Goal: Task Accomplishment & Management: Manage account settings

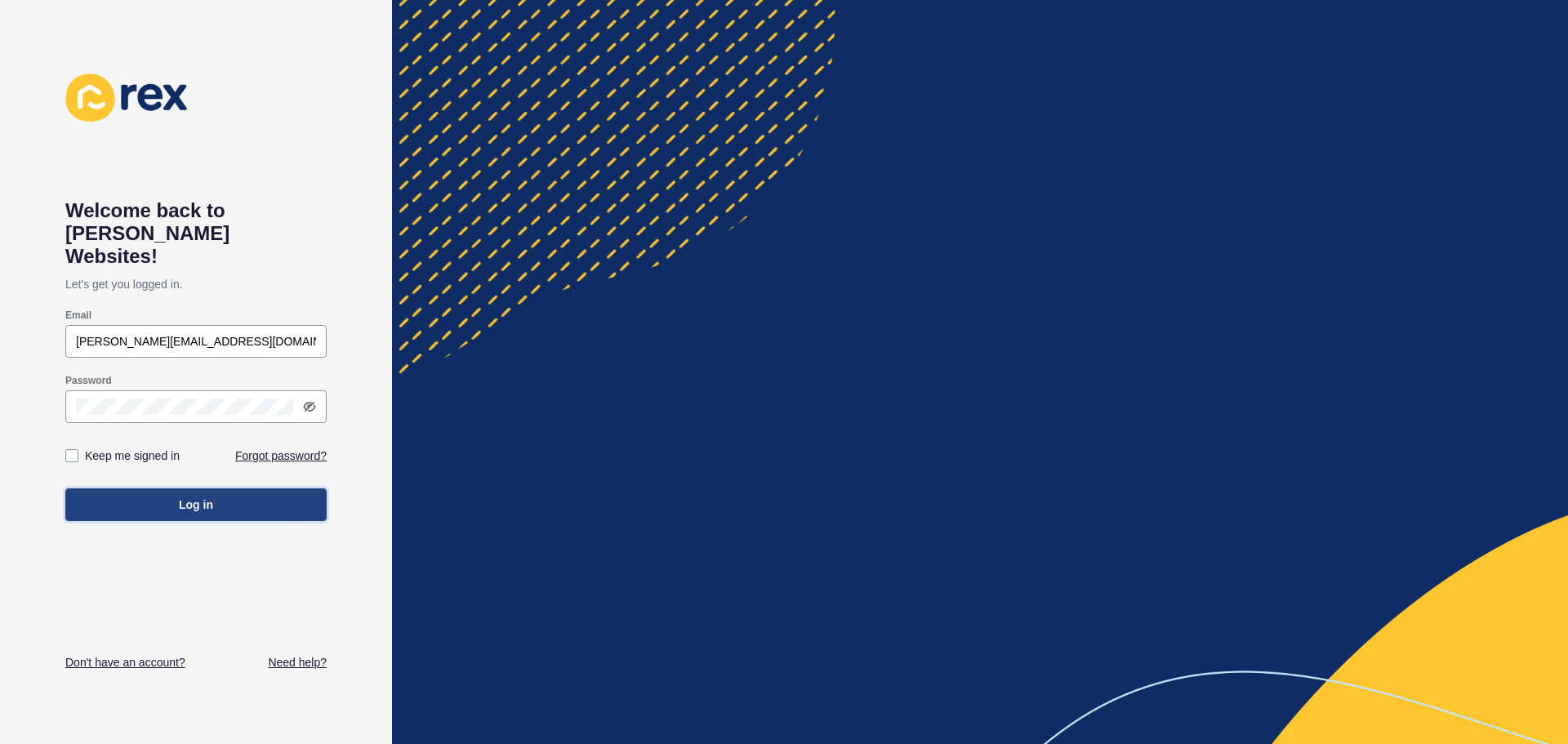
click at [221, 488] on button "Log in" at bounding box center [196, 504] width 261 height 32
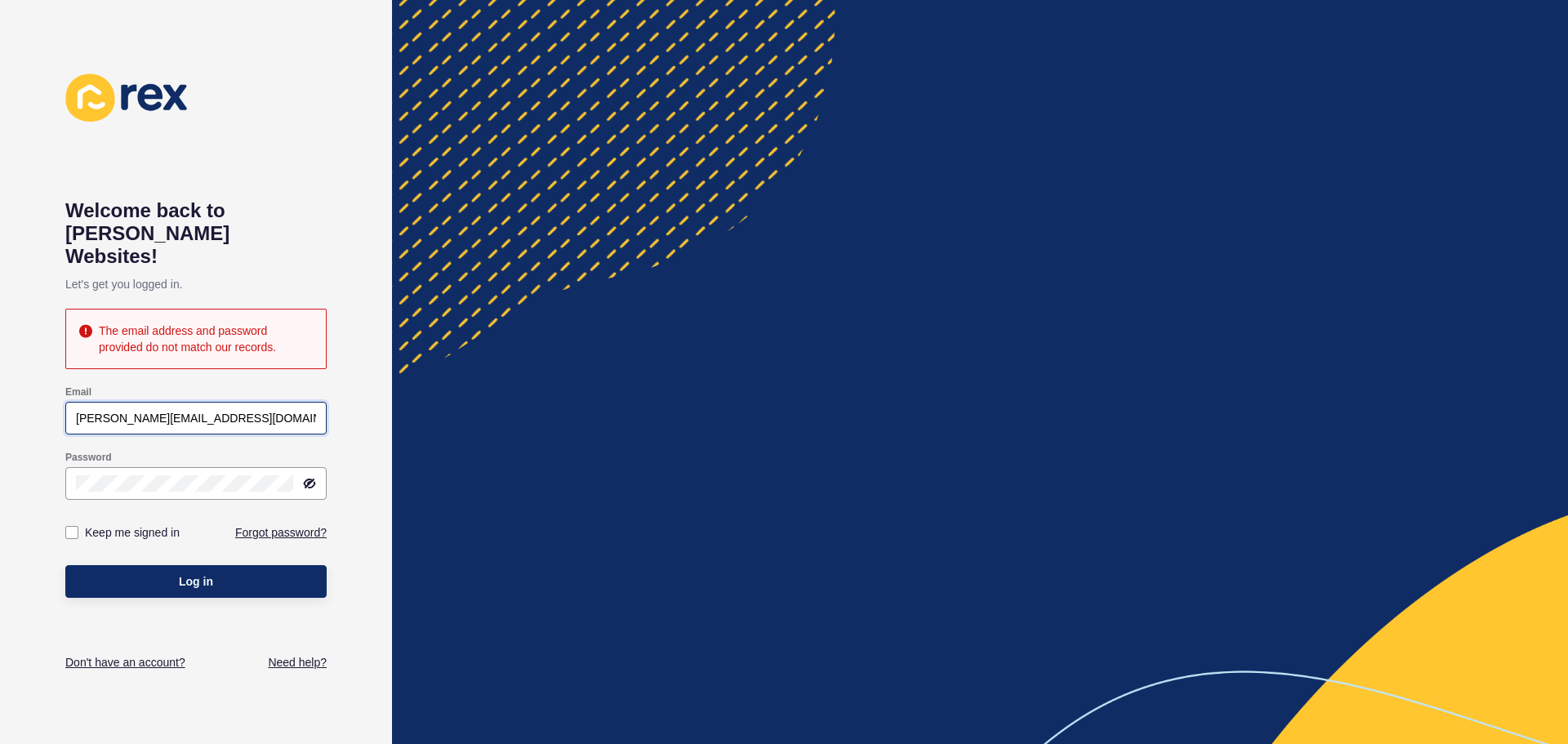
click at [100, 409] on input "[PERSON_NAME][EMAIL_ADDRESS][DOMAIN_NAME]" at bounding box center [195, 417] width 240 height 17
click at [188, 573] on span "Log in" at bounding box center [195, 581] width 34 height 17
click at [100, 409] on input "[PERSON_NAME][EMAIL_ADDRESS][DOMAIN_NAME]" at bounding box center [195, 417] width 240 height 17
drag, startPoint x: 108, startPoint y: 396, endPoint x: 64, endPoint y: 402, distance: 44.4
click at [64, 402] on div "Email [PERSON_NAME][EMAIL_ADDRESS][DOMAIN_NAME]" at bounding box center [196, 409] width 265 height 52
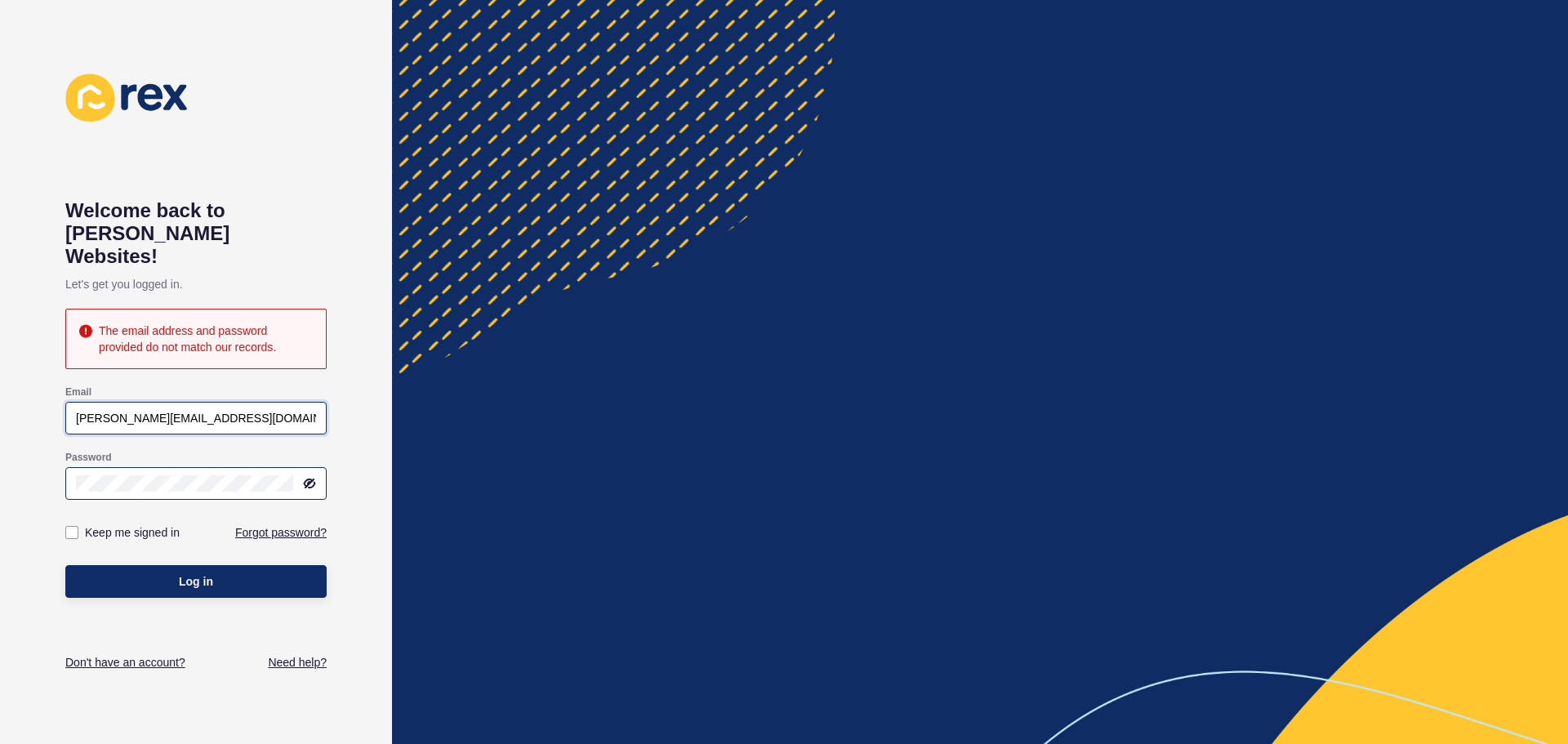
type input "[PERSON_NAME][EMAIL_ADDRESS][DOMAIN_NAME]"
drag, startPoint x: 240, startPoint y: 470, endPoint x: 94, endPoint y: 487, distance: 147.0
click at [94, 487] on form "Email [PERSON_NAME][EMAIL_ADDRESS][DOMAIN_NAME] Password Keep me signed in Forg…" at bounding box center [196, 491] width 261 height 228
click at [71, 475] on div at bounding box center [196, 483] width 261 height 32
click at [110, 565] on button "Log in" at bounding box center [196, 580] width 261 height 32
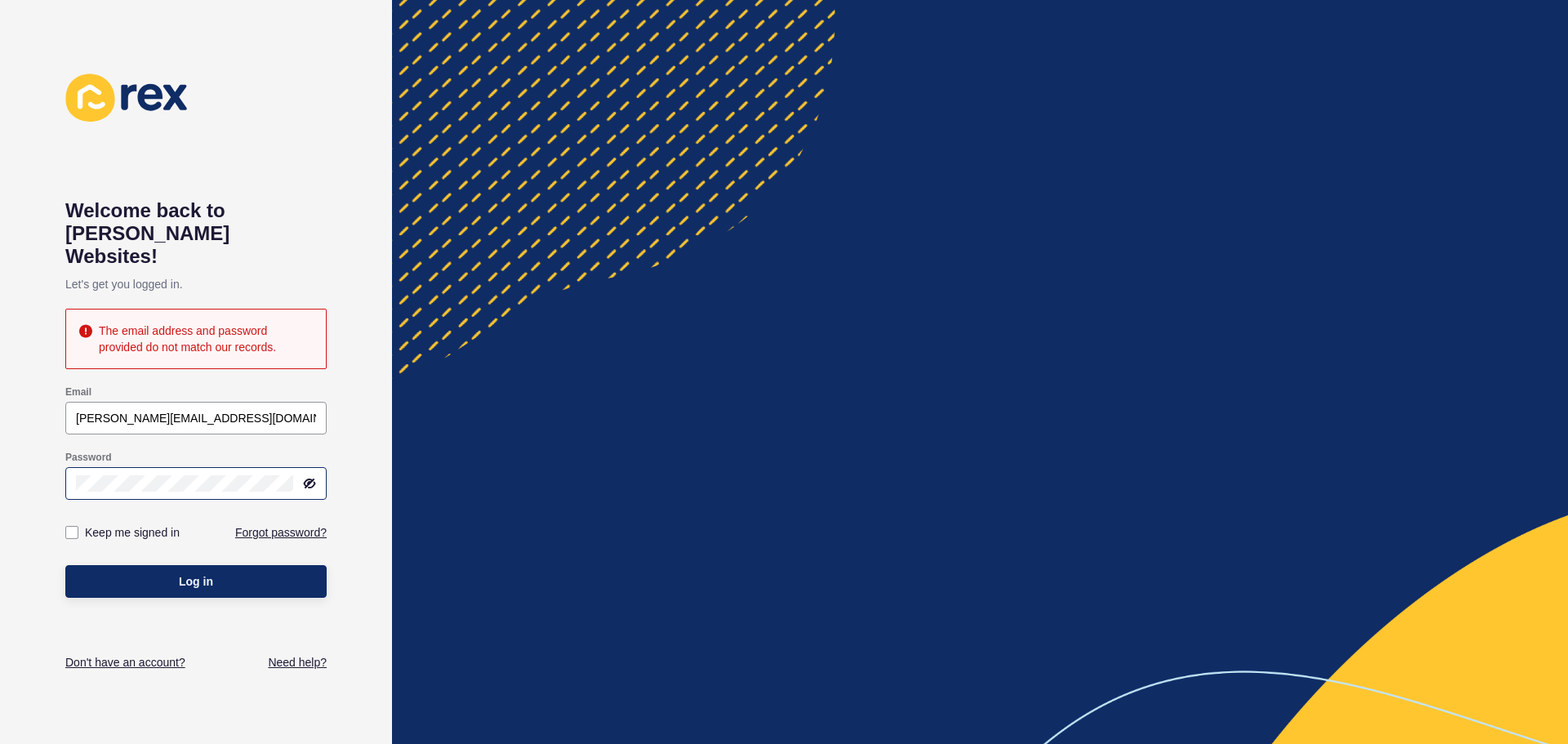
click at [308, 479] on icon at bounding box center [309, 483] width 10 height 8
click at [193, 573] on span "Log in" at bounding box center [195, 581] width 34 height 17
click at [66, 484] on div "Password" at bounding box center [196, 475] width 261 height 65
click at [123, 565] on button "Log in" at bounding box center [196, 580] width 261 height 32
click at [291, 524] on link "Forgot password?" at bounding box center [281, 532] width 92 height 17
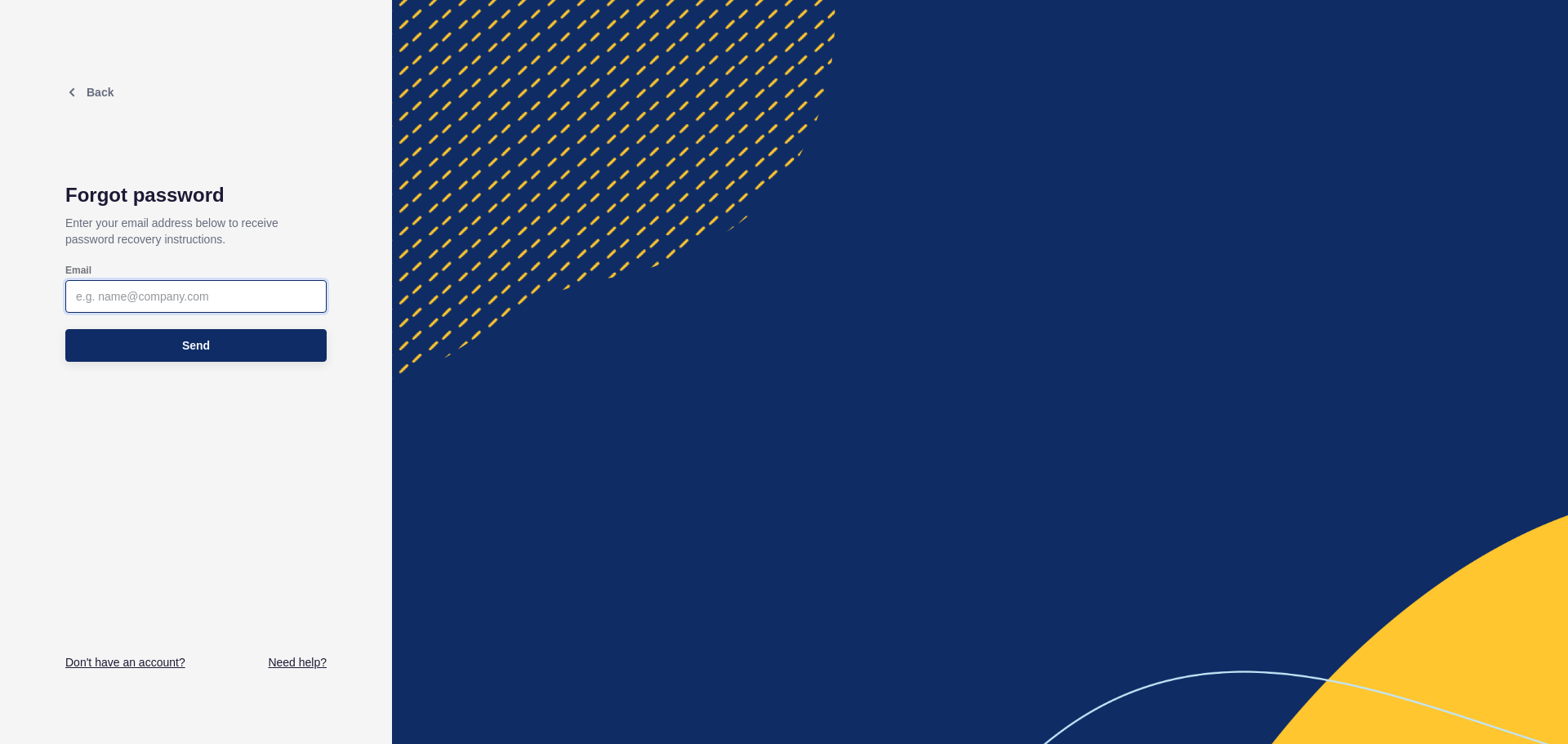
click at [200, 301] on input "Email" at bounding box center [195, 296] width 240 height 17
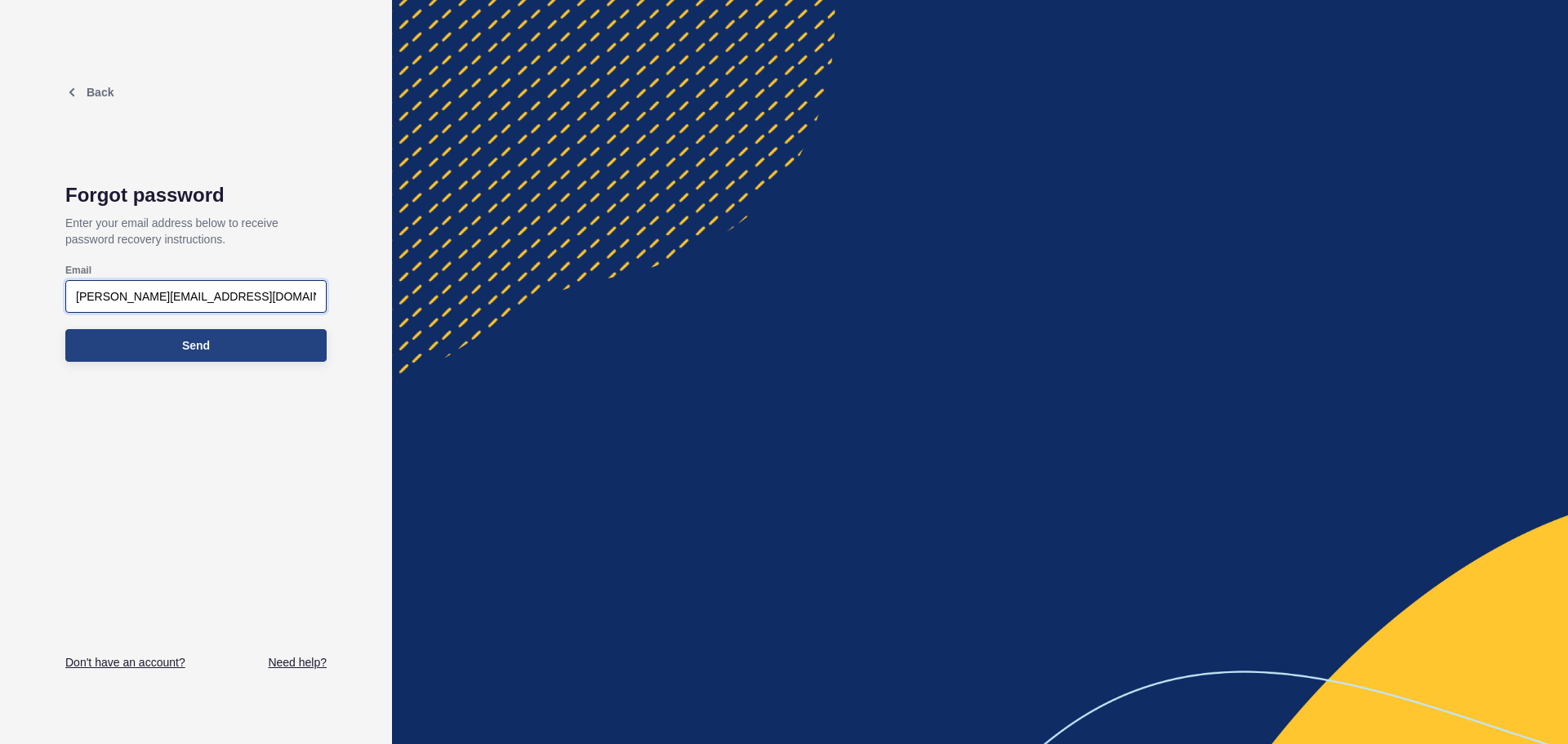
type input "[PERSON_NAME][EMAIL_ADDRESS][DOMAIN_NAME]"
click at [204, 354] on button "Send" at bounding box center [196, 345] width 261 height 32
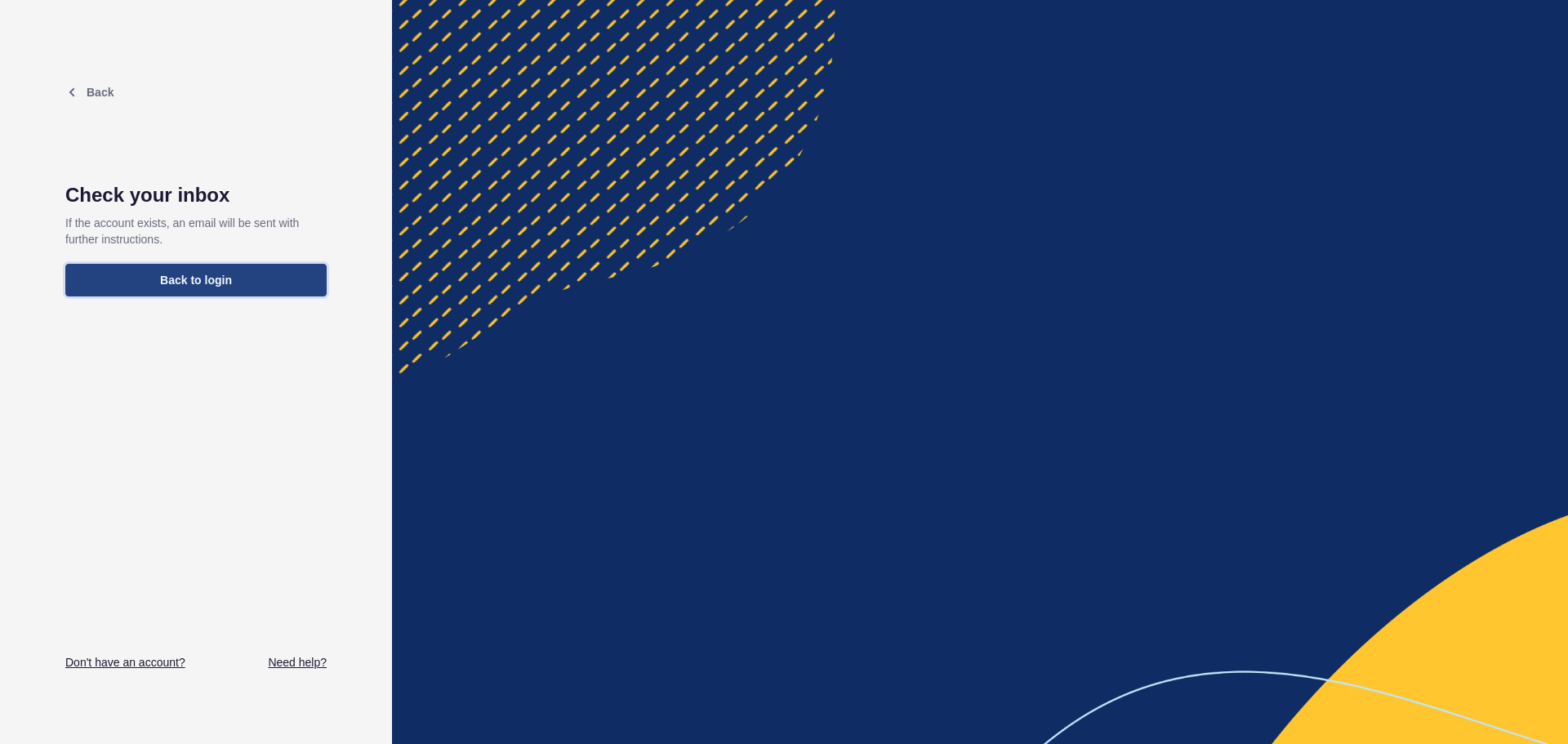
click at [199, 282] on span "Back to login" at bounding box center [196, 280] width 71 height 17
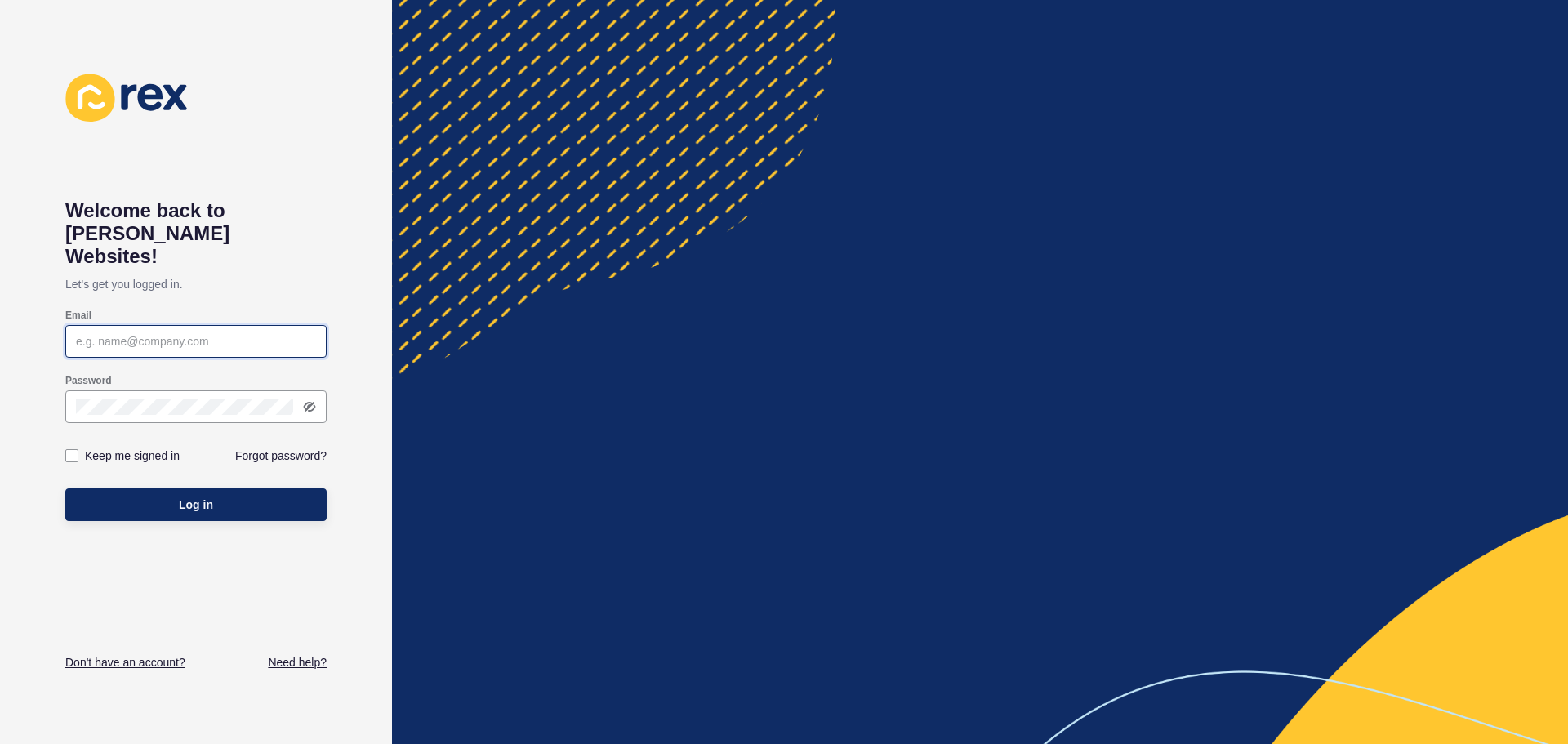
type input "[PERSON_NAME][EMAIL_ADDRESS][DOMAIN_NAME]"
click at [236, 333] on input "[PERSON_NAME][EMAIL_ADDRESS][DOMAIN_NAME]" at bounding box center [195, 341] width 240 height 17
click at [41, 267] on div "Welcome back to [PERSON_NAME] Websites! Let's get you logged in. Email [PERSON_…" at bounding box center [196, 372] width 392 height 744
click at [105, 333] on input "[PERSON_NAME][EMAIL_ADDRESS][DOMAIN_NAME]" at bounding box center [195, 341] width 240 height 17
drag, startPoint x: 221, startPoint y: 309, endPoint x: 60, endPoint y: 318, distance: 161.3
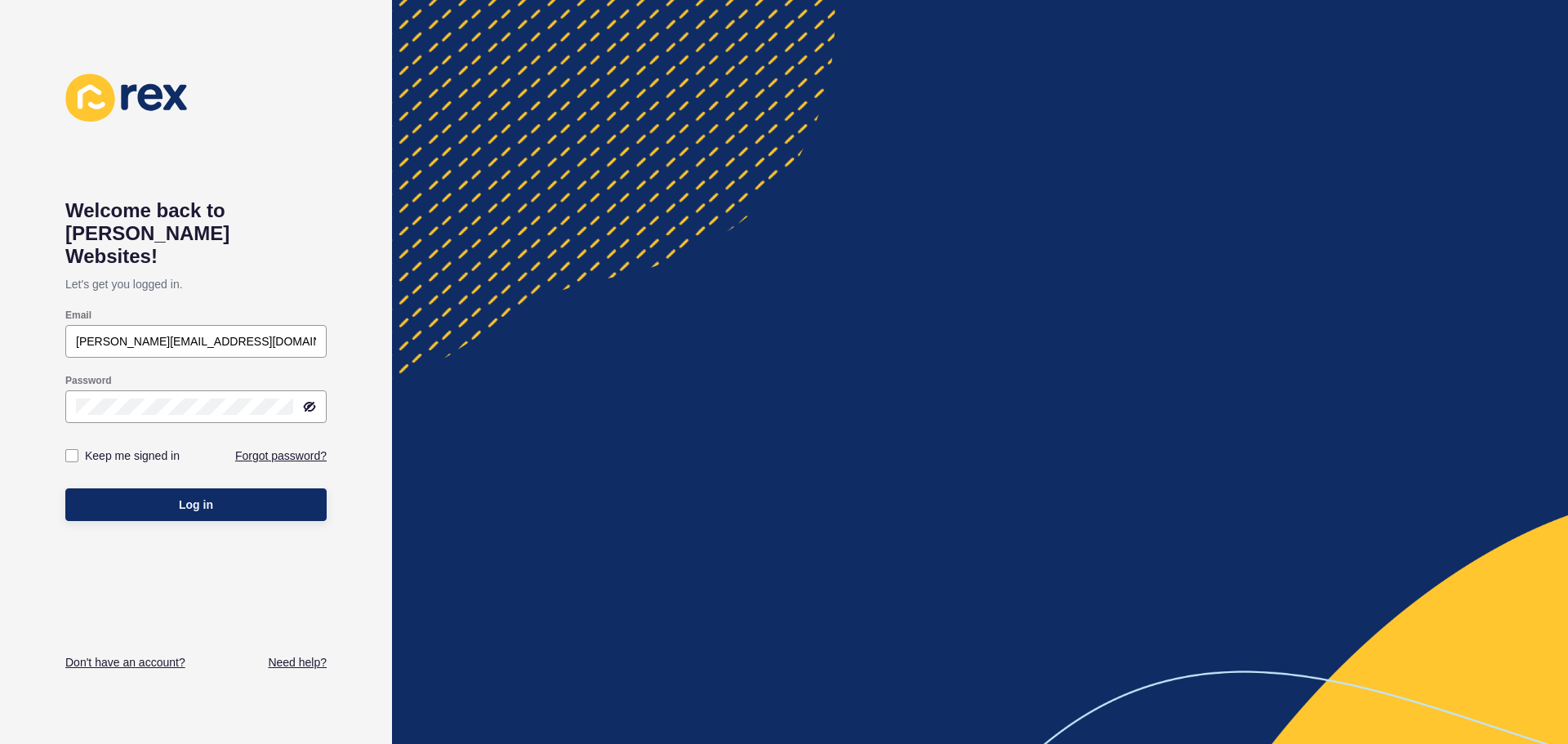
click at [60, 318] on div "Welcome back to [PERSON_NAME] Websites! Let's get you logged in. Email [PERSON_…" at bounding box center [196, 372] width 392 height 744
click at [153, 662] on link "Don't have an account?" at bounding box center [126, 662] width 120 height 17
